Goal: Information Seeking & Learning: Learn about a topic

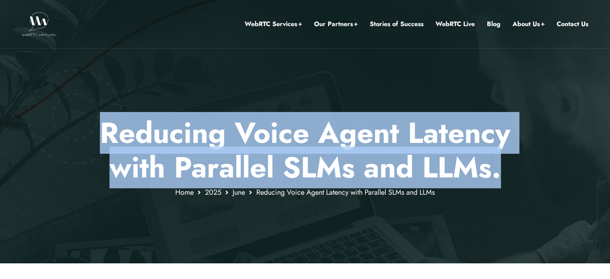
drag, startPoint x: 101, startPoint y: 128, endPoint x: 502, endPoint y: 155, distance: 402.2
click at [502, 155] on p "Reducing Voice Agent Latency with Parallel SLMs and LLMs ." at bounding box center [305, 150] width 470 height 69
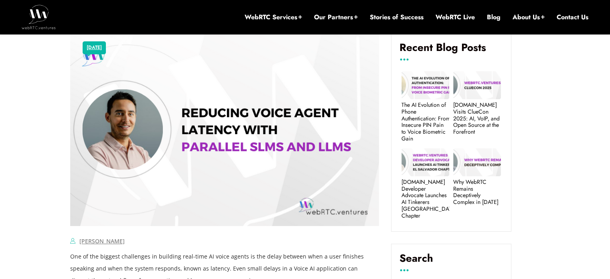
scroll to position [66, 0]
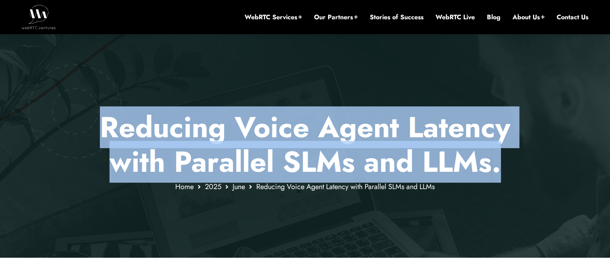
copy p "Reducing Voice Agent Latency with Parallel SLMs and LLMs ."
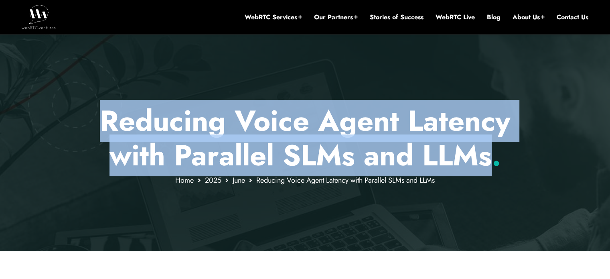
drag, startPoint x: 494, startPoint y: 152, endPoint x: 79, endPoint y: 89, distance: 419.7
click at [79, 89] on div "Reducing Voice Agent Latency with Parallel SLMs and LLMs . Home [DATE] Reducing…" at bounding box center [305, 119] width 610 height 263
copy div "Reducing Voice Agent Latency with Parallel SLMs and LLMs"
